Goal: Task Accomplishment & Management: Use online tool/utility

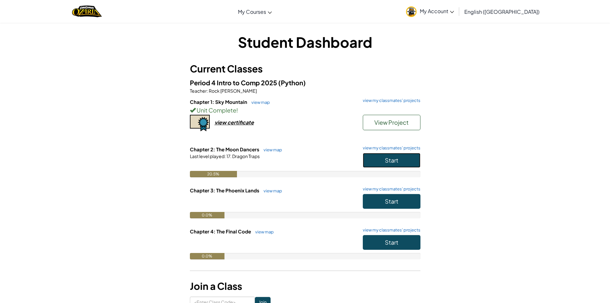
click at [374, 159] on button "Start" at bounding box center [392, 160] width 58 height 15
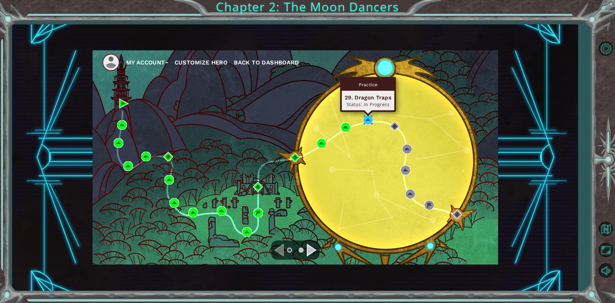
click at [366, 120] on img at bounding box center [368, 120] width 10 height 10
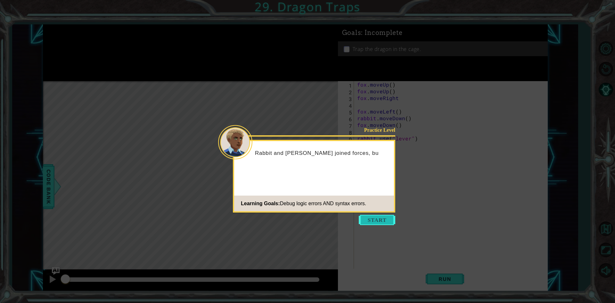
click at [385, 215] on button "Start" at bounding box center [377, 219] width 36 height 10
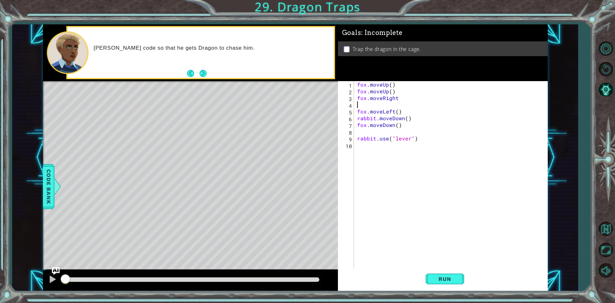
click at [365, 104] on div "fox . moveUp ( ) fox . moveUp ( ) fox . moveRight fox . moveLeft ( ) rabbit . m…" at bounding box center [452, 182] width 193 height 202
click at [455, 277] on span "Run" at bounding box center [444, 278] width 25 height 6
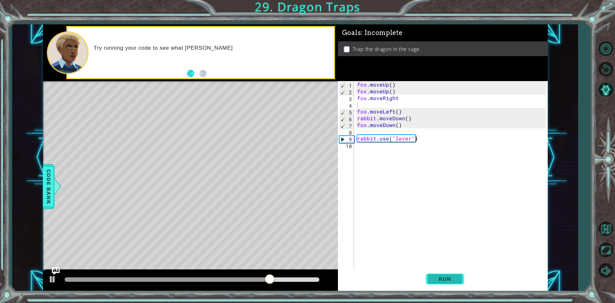
click at [440, 279] on span "Run" at bounding box center [444, 278] width 25 height 6
click at [383, 100] on div "fox . moveUp ( ) fox . moveUp ( ) fox . moveRight fox . moveLeft ( ) rabbit . m…" at bounding box center [452, 182] width 193 height 202
type textarea "fox.moveRight"
click at [383, 101] on div "fox . moveUp ( ) fox . moveUp ( ) fox . moveRight fox . moveLeft ( ) rabbit . m…" at bounding box center [452, 182] width 193 height 202
click at [383, 106] on div "fox . moveUp ( ) fox . moveUp ( ) fox . moveRight fox . moveLeft ( ) rabbit . m…" at bounding box center [452, 182] width 193 height 202
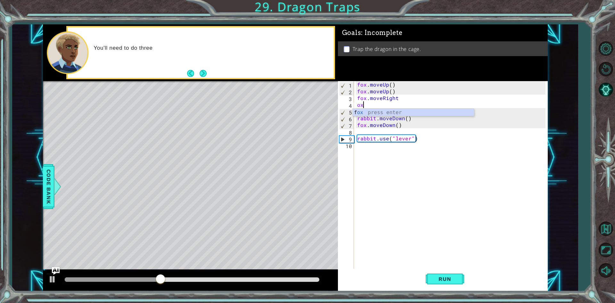
type textarea "o"
type textarea "fox.moveRight"
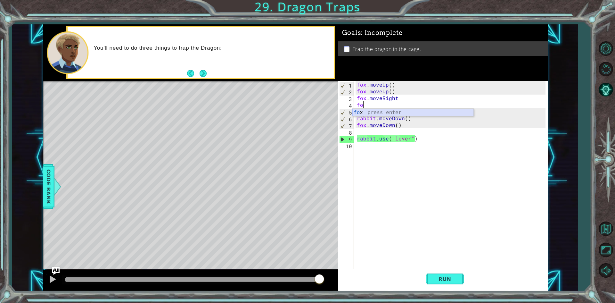
click at [384, 109] on div "fo x press enter" at bounding box center [412, 120] width 121 height 23
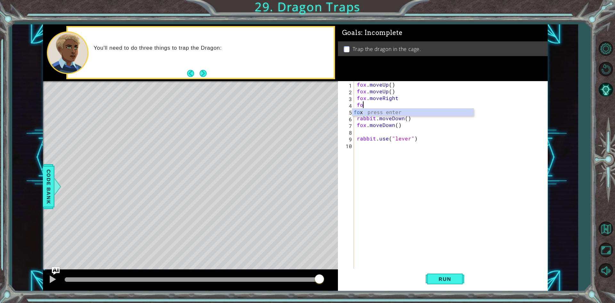
type textarea "f"
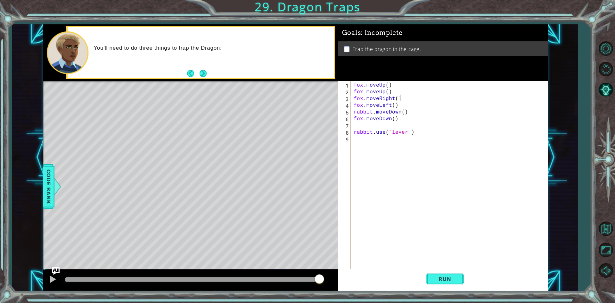
scroll to position [0, 3]
type textarea "fox.moveRight(1)"
click at [448, 272] on button "Run" at bounding box center [444, 278] width 38 height 21
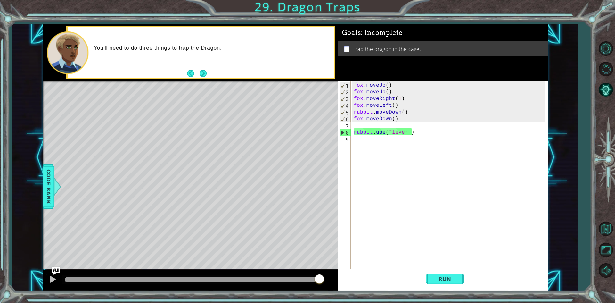
click at [390, 124] on div "fox . moveUp ( ) fox . moveUp ( ) fox . moveRight ( 1 ) fox . moveLeft ( ) rabb…" at bounding box center [450, 182] width 196 height 202
type textarea "fox.moveDown()"
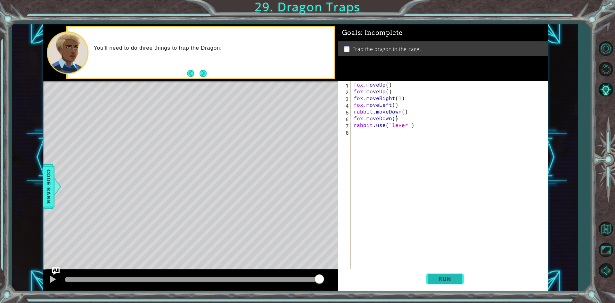
click at [449, 282] on button "Run" at bounding box center [444, 278] width 38 height 21
click at [394, 118] on div "fox . moveUp ( ) fox . moveUp ( ) fox . moveRight ( 1 ) fox . moveLeft ( ) rabb…" at bounding box center [450, 182] width 196 height 202
click at [454, 279] on span "Run" at bounding box center [444, 278] width 25 height 6
type textarea "fox.moveDown(3)"
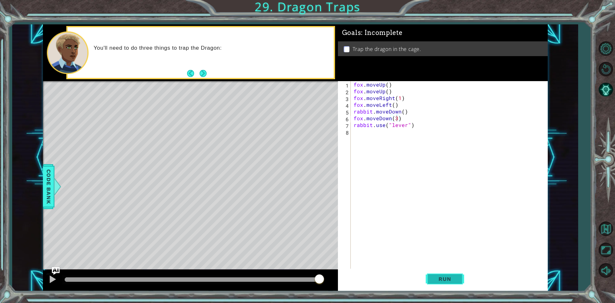
click at [452, 272] on button "Run" at bounding box center [444, 278] width 38 height 21
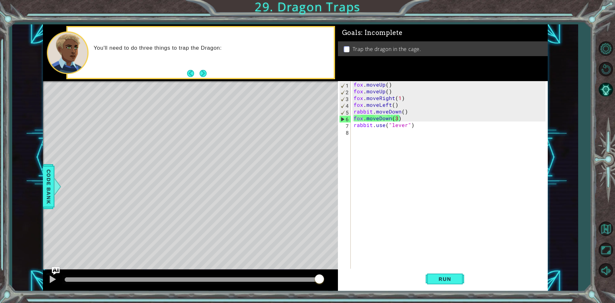
click at [218, 238] on div "Level Map" at bounding box center [191, 175] width 296 height 189
click at [431, 282] on button "Run" at bounding box center [444, 278] width 38 height 21
click at [440, 283] on button "Run" at bounding box center [444, 278] width 38 height 21
click at [401, 117] on div "fox . moveUp ( ) fox . moveUp ( ) fox . moveRight ( 1 ) fox . moveLeft ( ) rabb…" at bounding box center [450, 182] width 196 height 202
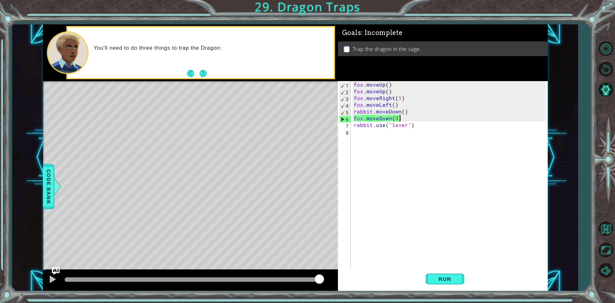
scroll to position [0, 0]
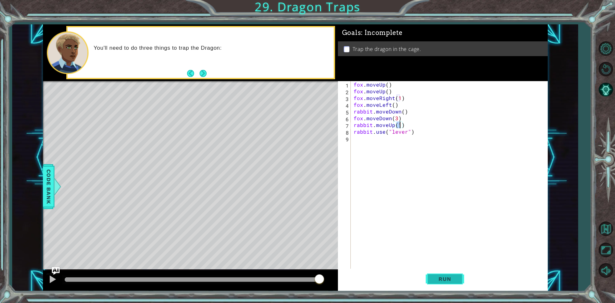
type textarea "rabbit.moveUp(1)"
drag, startPoint x: 455, startPoint y: 271, endPoint x: 450, endPoint y: 272, distance: 4.8
click at [450, 272] on button "Run" at bounding box center [444, 278] width 38 height 21
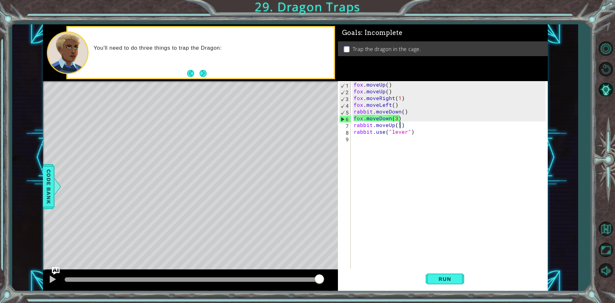
click at [434, 295] on div "1 ההההההההההההההההההההההההההההההההההההההההההההההההההההההההההההההההההההההההההההה…" at bounding box center [307, 151] width 615 height 303
click at [435, 276] on span "Run" at bounding box center [444, 278] width 25 height 6
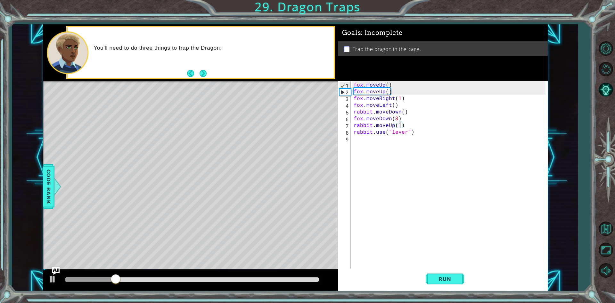
click at [284, 284] on div at bounding box center [192, 279] width 260 height 9
click at [280, 276] on div at bounding box center [192, 279] width 260 height 9
click at [282, 278] on div at bounding box center [192, 279] width 255 height 4
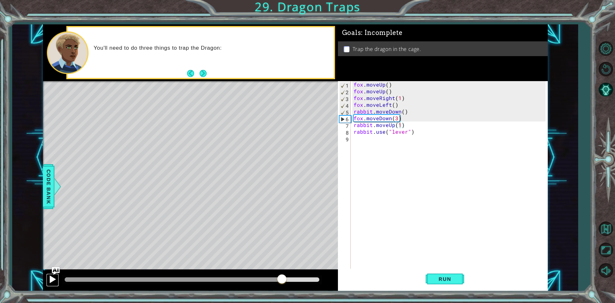
drag, startPoint x: 57, startPoint y: 275, endPoint x: 51, endPoint y: 276, distance: 5.5
click at [55, 276] on button at bounding box center [52, 279] width 13 height 13
drag, startPoint x: 409, startPoint y: 197, endPoint x: 411, endPoint y: 260, distance: 63.1
click at [412, 253] on div "fox . moveUp ( ) fox . moveUp ( ) fox . moveRight ( 1 ) fox . moveLeft ( ) rabb…" at bounding box center [450, 182] width 196 height 202
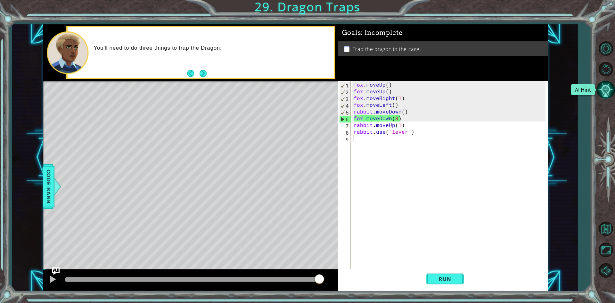
click at [602, 92] on button "AI Hint" at bounding box center [605, 89] width 19 height 19
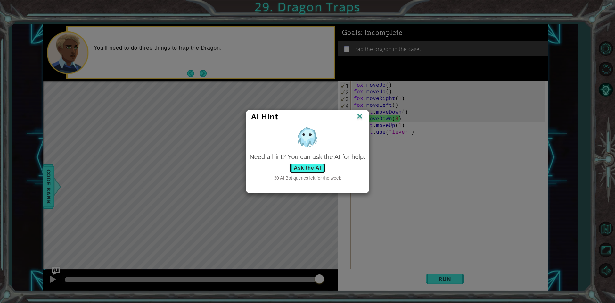
click at [313, 168] on button "Ask the AI" at bounding box center [307, 168] width 36 height 10
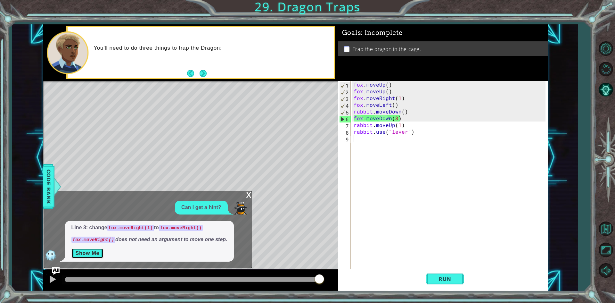
click at [83, 252] on button "Show Me" at bounding box center [87, 253] width 32 height 10
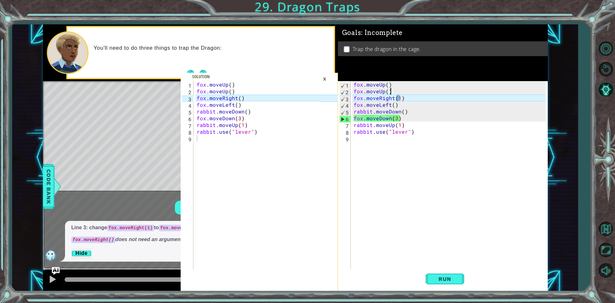
click at [404, 91] on div "fox . moveUp ( ) fox . moveUp ( ) fox . moveRight ( 1 ) fox . moveLeft ( ) rabb…" at bounding box center [450, 182] width 196 height 202
click at [404, 97] on div "fox . moveUp ( ) fox . moveUp ( ) fox . moveRight ( 1 ) fox . moveLeft ( ) rabb…" at bounding box center [450, 182] width 196 height 202
click at [399, 97] on div "fox . moveUp ( ) fox . moveUp ( ) fox . moveRight ( 1 ) fox . moveLeft ( ) rabb…" at bounding box center [450, 182] width 196 height 202
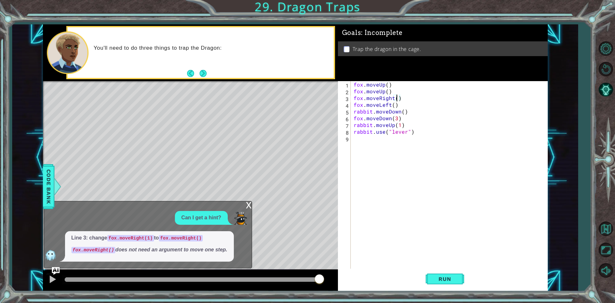
scroll to position [0, 3]
click at [454, 275] on button "Run" at bounding box center [444, 278] width 38 height 21
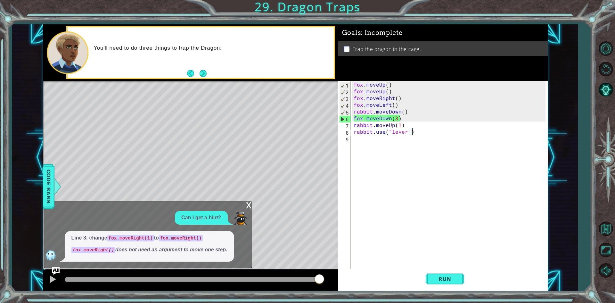
click at [418, 129] on div "fox . moveUp ( ) fox . moveUp ( ) fox . moveRight ( ) fox . moveLeft ( ) rabbit…" at bounding box center [450, 182] width 196 height 202
click at [403, 95] on div "fox . moveUp ( ) fox . moveUp ( ) fox . moveRight ( ) fox . moveLeft ( ) rabbit…" at bounding box center [450, 182] width 196 height 202
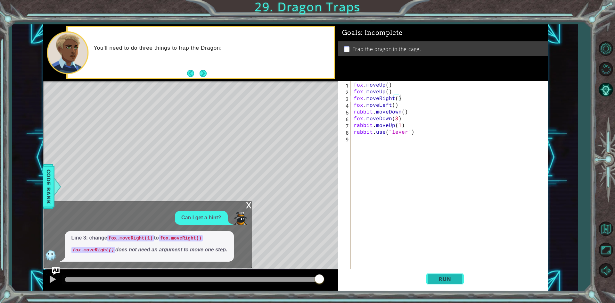
type textarea "fox.moveRight()"
click at [454, 279] on span "Run" at bounding box center [444, 278] width 25 height 6
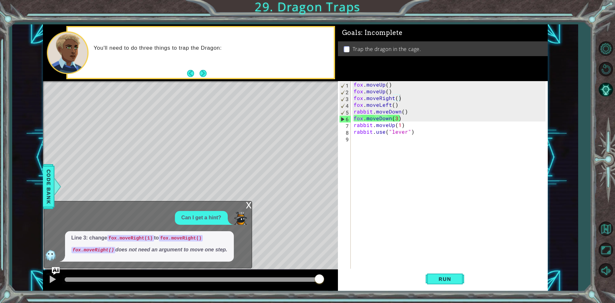
click at [490, 251] on div "fox . moveUp ( ) fox . moveUp ( ) fox . moveRight ( ) fox . moveLeft ( ) rabbit…" at bounding box center [450, 182] width 196 height 202
drag, startPoint x: 442, startPoint y: 198, endPoint x: 461, endPoint y: 281, distance: 85.7
click at [461, 281] on button "Run" at bounding box center [444, 278] width 38 height 21
click at [425, 120] on div "fox . moveUp ( ) fox . moveUp ( ) fox . moveRight ( ) fox . moveLeft ( ) rabbit…" at bounding box center [450, 182] width 196 height 202
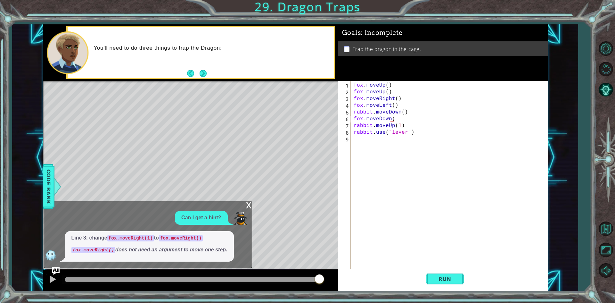
scroll to position [0, 2]
click at [449, 274] on button "Run" at bounding box center [444, 278] width 38 height 21
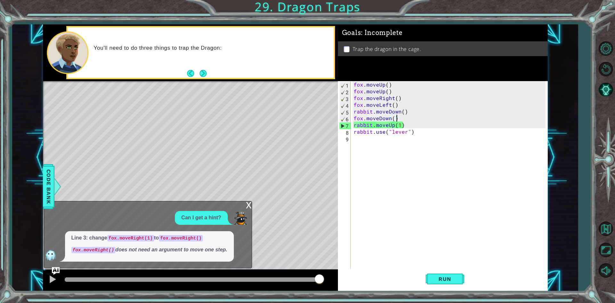
click at [414, 125] on div "fox . moveUp ( ) fox . moveUp ( ) fox . moveRight ( ) fox . moveLeft ( ) rabbit…" at bounding box center [450, 182] width 196 height 202
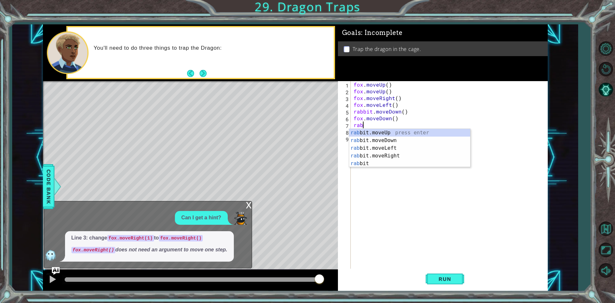
scroll to position [0, 0]
type textarea "r"
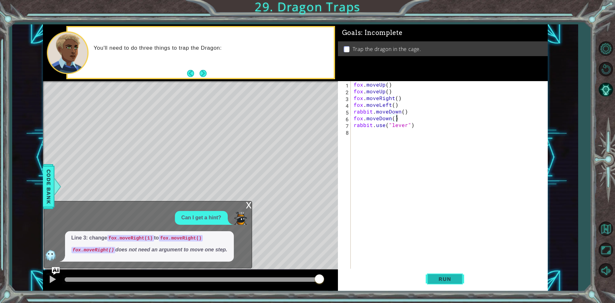
click at [451, 284] on button "Run" at bounding box center [444, 278] width 38 height 21
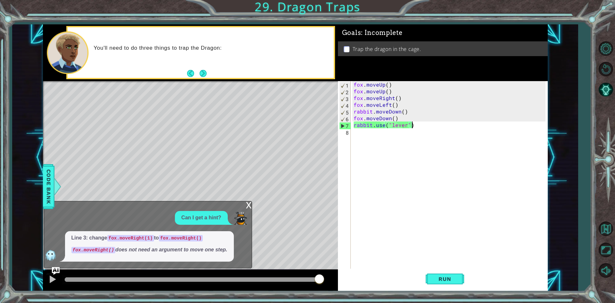
click at [421, 123] on div "fox . moveUp ( ) fox . moveUp ( ) fox . moveRight ( ) fox . moveLeft ( ) rabbit…" at bounding box center [450, 182] width 196 height 202
type textarea "rabbit.use("lever")"
click at [217, 157] on div "Level Map" at bounding box center [191, 175] width 296 height 189
drag, startPoint x: 227, startPoint y: 123, endPoint x: 236, endPoint y: 78, distance: 45.7
click at [228, 92] on div "Level Map" at bounding box center [191, 175] width 296 height 189
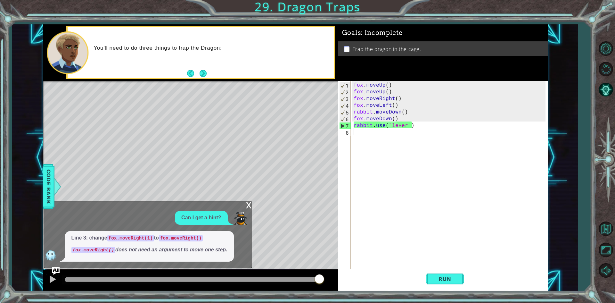
drag, startPoint x: 244, startPoint y: 70, endPoint x: 239, endPoint y: 0, distance: 69.6
click at [239, 8] on div "1 2 3 4 5 6 7 8 9 fox . moveUp ( ) fox . moveUp ( ) fox . moveRight ( ) fox . m…" at bounding box center [307, 151] width 615 height 303
click at [252, 11] on div "1 2 3 4 5 6 7 8 9 fox . moveUp ( ) fox . moveUp ( ) fox . moveRight ( ) fox . m…" at bounding box center [307, 151] width 615 height 303
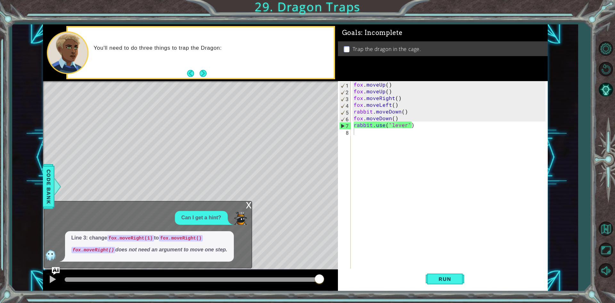
click at [252, 11] on div "1 2 3 4 5 6 7 8 9 fox . moveUp ( ) fox . moveUp ( ) fox . moveRight ( ) fox . m…" at bounding box center [307, 151] width 615 height 303
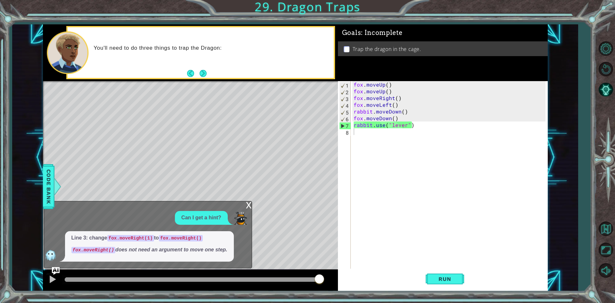
click at [252, 11] on div "1 2 3 4 5 6 7 8 9 fox . moveUp ( ) fox . moveUp ( ) fox . moveRight ( ) fox . m…" at bounding box center [307, 151] width 615 height 303
type textarea "fox.moveDown()"
click at [413, 116] on div "fox . moveUp ( ) fox . moveUp ( ) fox . moveRight ( ) fox . moveLeft ( ) rabbit…" at bounding box center [450, 182] width 196 height 202
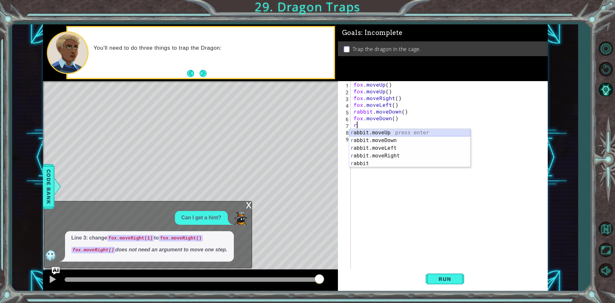
click at [379, 131] on div "r abbit.moveUp press enter r abbit.moveDown press enter r abbit.moveLeft press …" at bounding box center [409, 156] width 121 height 54
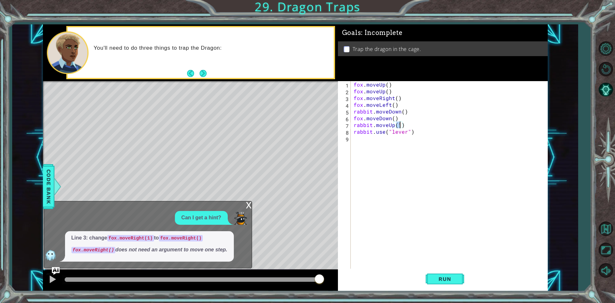
click at [455, 284] on button "Run" at bounding box center [444, 278] width 38 height 21
click at [428, 271] on button "Run" at bounding box center [444, 278] width 38 height 21
click at [451, 277] on span "Run" at bounding box center [444, 278] width 25 height 6
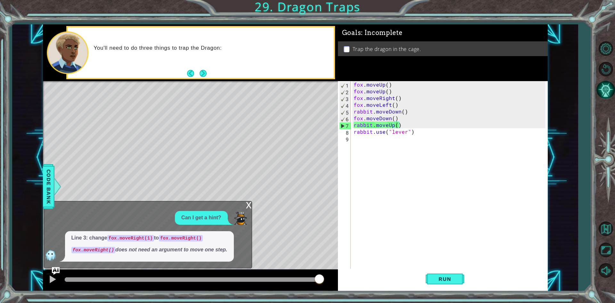
drag, startPoint x: 451, startPoint y: 277, endPoint x: 614, endPoint y: 96, distance: 243.7
click at [610, 96] on div "1 2 3 4 5 6 7 8 9 fox . moveUp ( ) fox . moveUp ( ) fox . moveRight ( ) fox . m…" at bounding box center [307, 151] width 615 height 303
drag, startPoint x: 614, startPoint y: 261, endPoint x: 614, endPoint y: 318, distance: 57.0
click at [610, 302] on html "1 2 3 4 5 6 7 8 9 fox . moveUp ( ) fox . moveUp ( ) fox . moveRight ( ) fox . m…" at bounding box center [307, 151] width 615 height 303
click at [456, 110] on div "fox . moveUp ( ) fox . moveUp ( ) fox . moveRight ( ) fox . moveLeft ( ) rabbit…" at bounding box center [450, 182] width 196 height 202
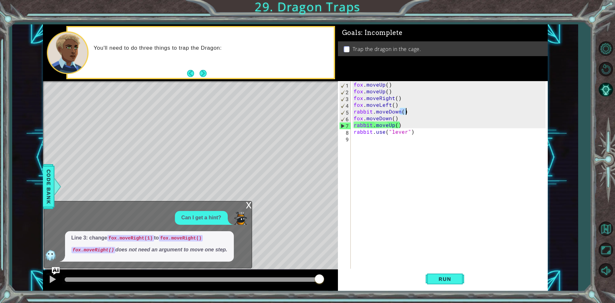
click at [456, 110] on div "fox . moveUp ( ) fox . moveUp ( ) fox . moveRight ( ) fox . moveLeft ( ) rabbit…" at bounding box center [450, 182] width 196 height 202
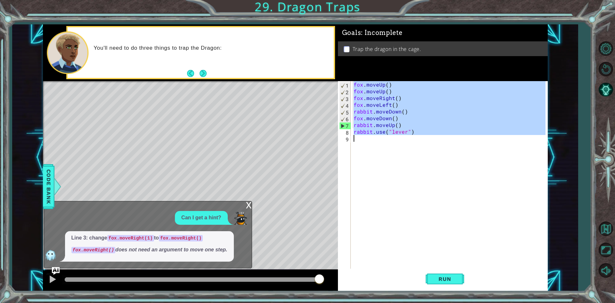
click at [456, 110] on div "fox . moveUp ( ) fox . moveUp ( ) fox . moveRight ( ) fox . moveLeft ( ) rabbit…" at bounding box center [450, 182] width 196 height 202
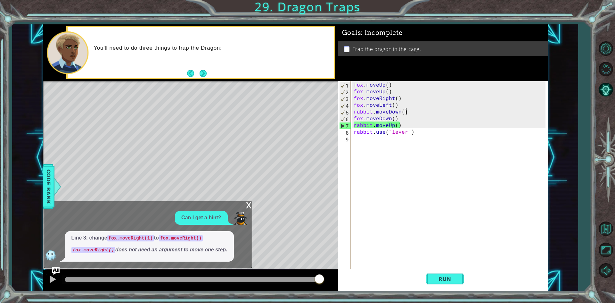
drag, startPoint x: 456, startPoint y: 110, endPoint x: 456, endPoint y: 146, distance: 35.5
click at [455, 131] on div "fox . moveUp ( ) fox . moveUp ( ) fox . moveRight ( ) fox . moveLeft ( ) rabbit…" at bounding box center [450, 182] width 196 height 202
type textarea "rabbit.moveUp() rabbit.use("lever")"
drag, startPoint x: 456, startPoint y: 146, endPoint x: 462, endPoint y: 156, distance: 11.8
click at [461, 154] on div "fox . moveUp ( ) fox . moveUp ( ) fox . moveRight ( ) fox . moveLeft ( ) rabbit…" at bounding box center [450, 182] width 196 height 202
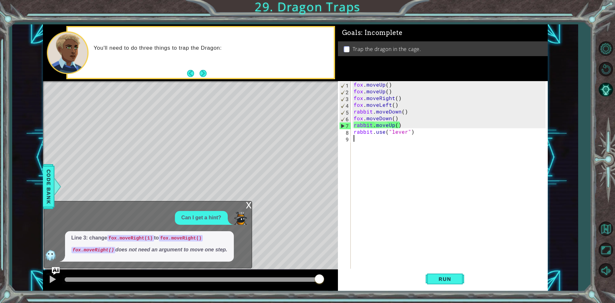
scroll to position [0, 0]
drag, startPoint x: 462, startPoint y: 156, endPoint x: 470, endPoint y: 154, distance: 7.5
click at [469, 154] on div "fox . moveUp ( ) fox . moveUp ( ) fox . moveRight ( ) fox . moveLeft ( ) rabbit…" at bounding box center [450, 182] width 196 height 202
drag, startPoint x: 470, startPoint y: 154, endPoint x: 501, endPoint y: 217, distance: 70.3
click at [498, 214] on div "fox . moveUp ( ) fox . moveUp ( ) fox . moveRight ( ) fox . moveLeft ( ) rabbit…" at bounding box center [450, 182] width 196 height 202
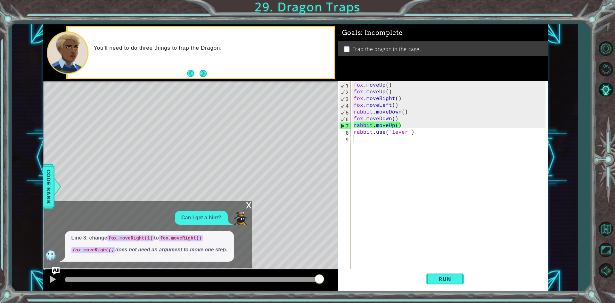
click at [501, 217] on div "fox . moveUp ( ) fox . moveUp ( ) fox . moveRight ( ) fox . moveLeft ( ) rabbit…" at bounding box center [450, 182] width 196 height 202
